Goal: Use online tool/utility: Utilize a website feature to perform a specific function

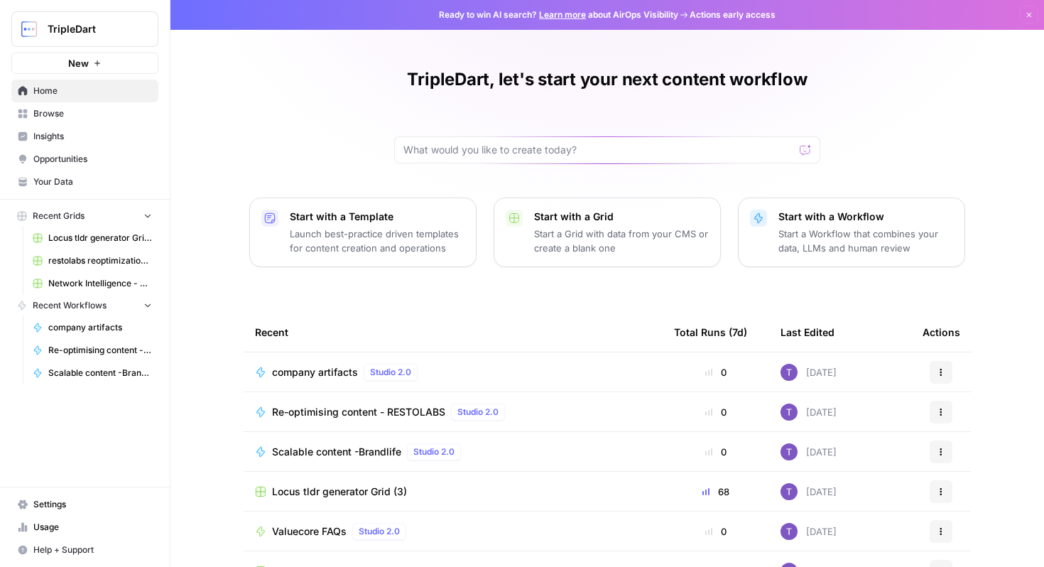
click at [91, 116] on span "Browse" at bounding box center [92, 113] width 119 height 13
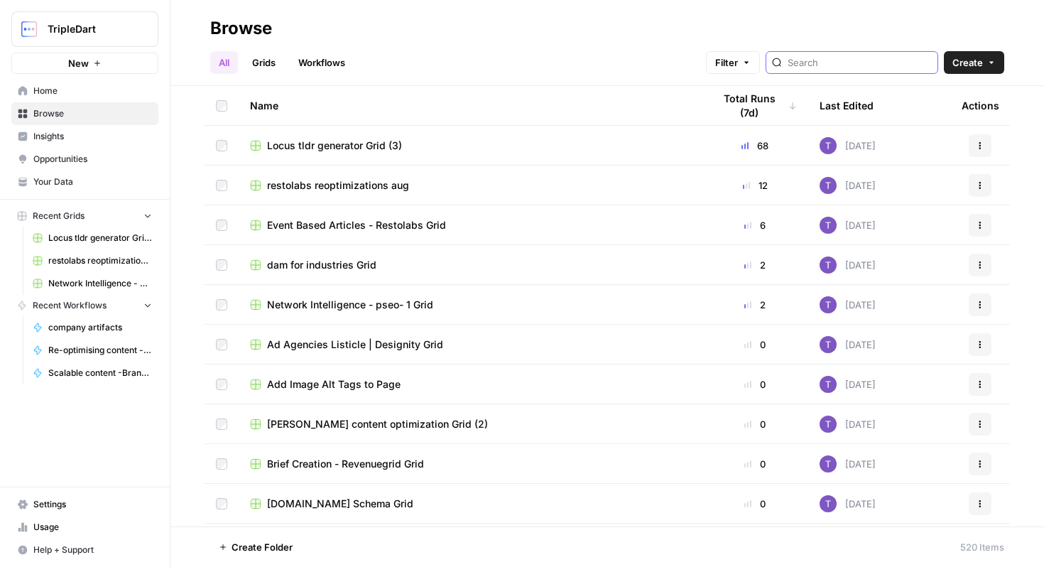
click at [855, 61] on input "search" at bounding box center [859, 62] width 144 height 14
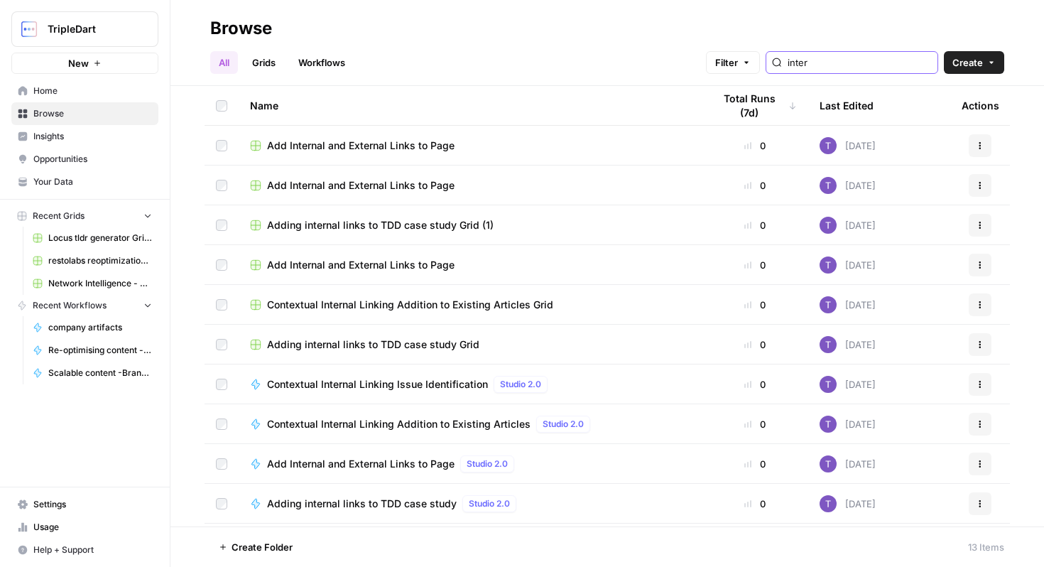
type input "inter"
click at [460, 417] on span "Contextual Internal Linking Addition to Existing Articles" at bounding box center [398, 424] width 263 height 14
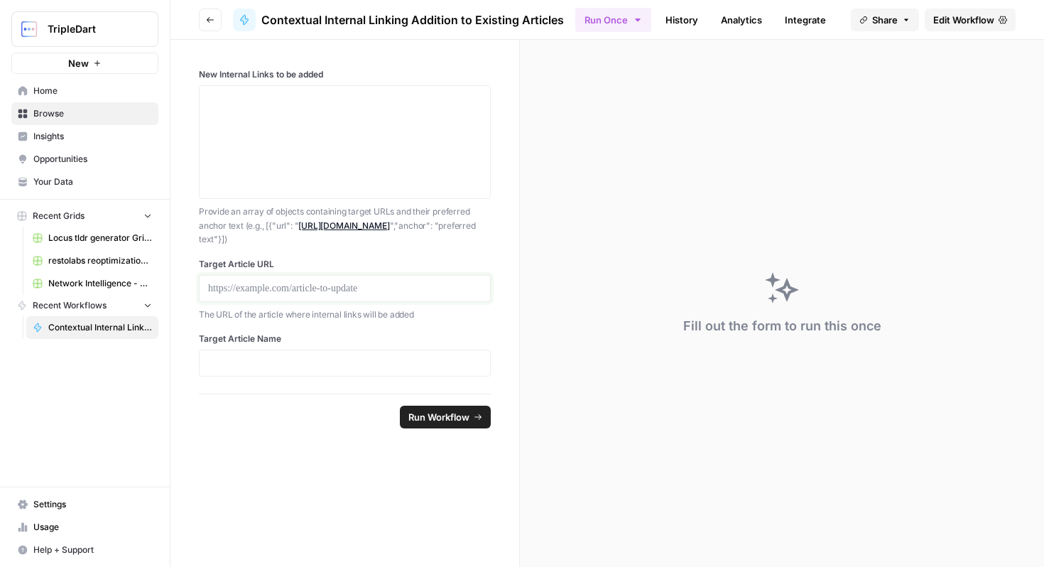
click at [356, 288] on p at bounding box center [344, 288] width 273 height 14
click at [335, 372] on div at bounding box center [345, 362] width 292 height 27
click at [337, 364] on p at bounding box center [344, 363] width 273 height 14
click at [339, 109] on textarea "New Internal Links to be added" at bounding box center [344, 142] width 273 height 101
click at [942, 10] on link "Edit Workflow" at bounding box center [969, 20] width 91 height 23
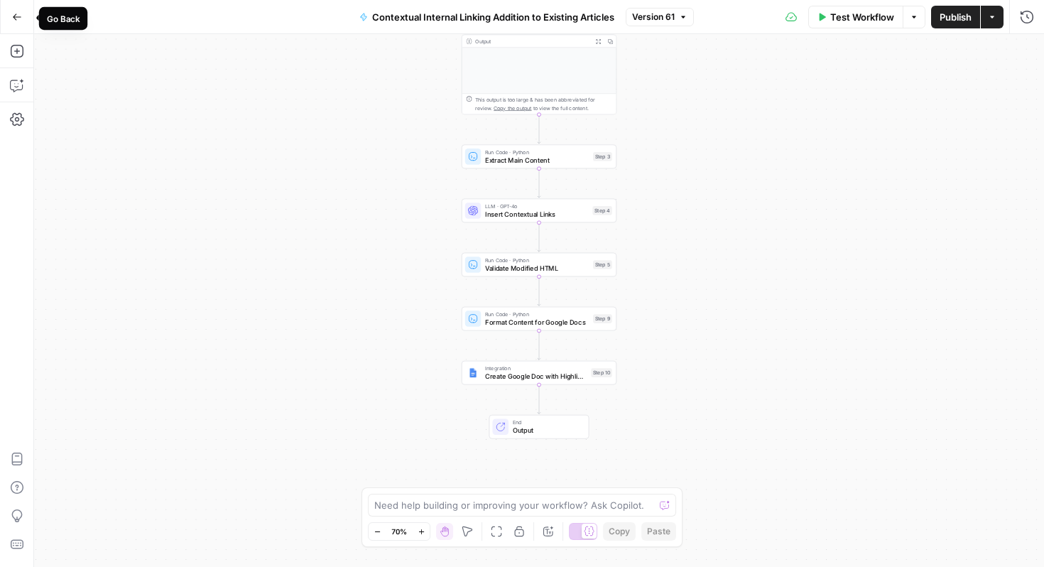
click at [14, 9] on button "Go Back" at bounding box center [17, 17] width 26 height 26
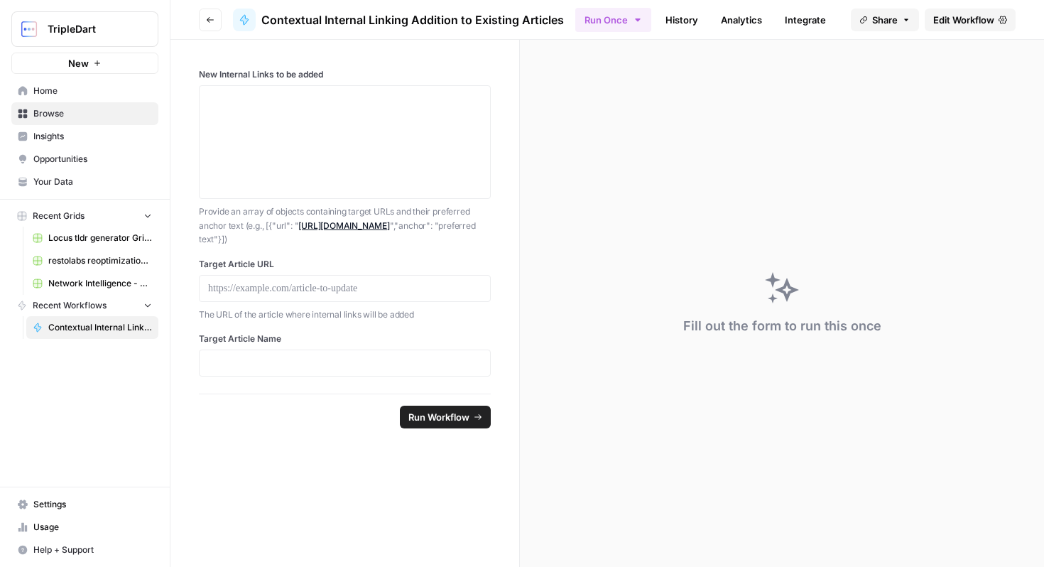
click at [962, 20] on span "Edit Workflow" at bounding box center [963, 20] width 61 height 14
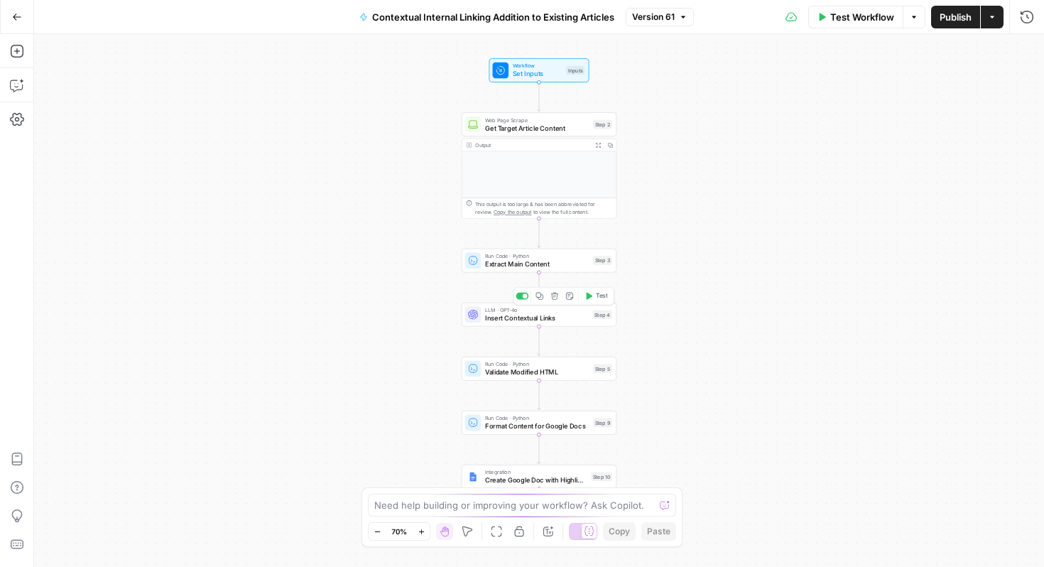
click at [554, 324] on div "LLM · GPT-4o Insert Contextual Links Step 4 Copy step Delete step Add Note Test" at bounding box center [538, 314] width 155 height 24
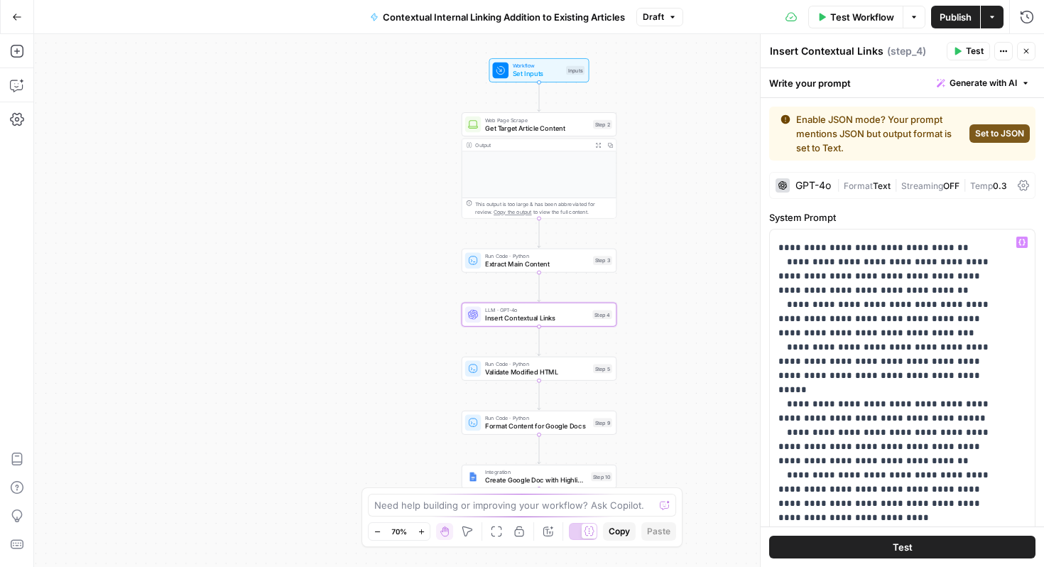
scroll to position [440, 0]
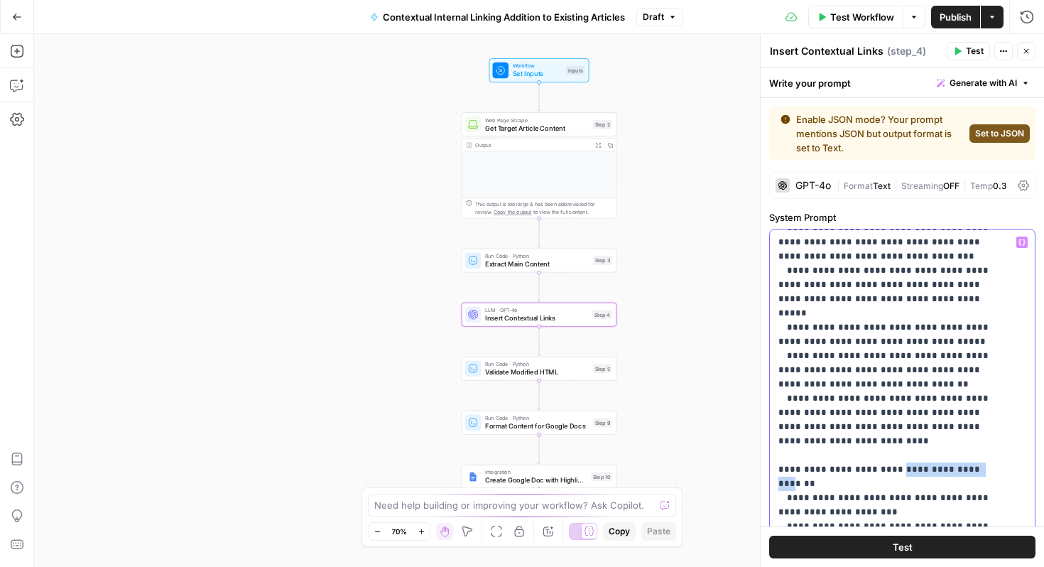
drag, startPoint x: 894, startPoint y: 375, endPoint x: 969, endPoint y: 375, distance: 75.3
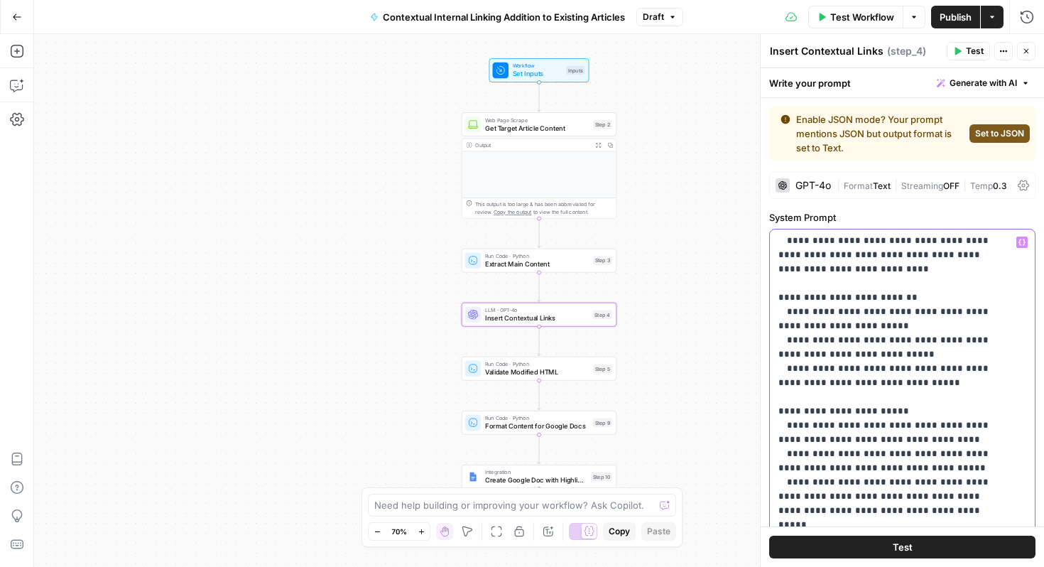
scroll to position [1283, 0]
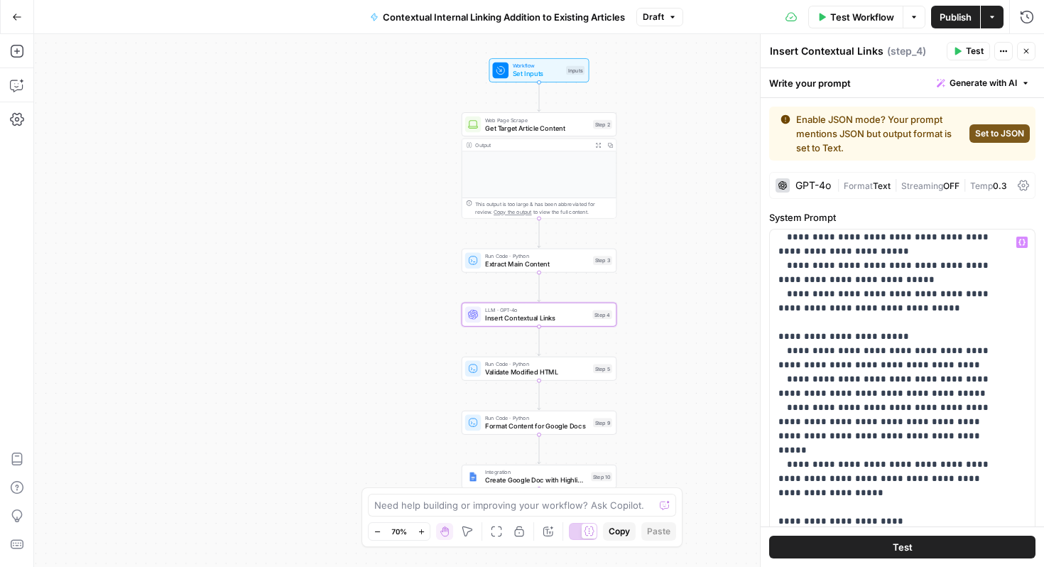
click at [1035, 49] on header "Insert Contextual Links Insert Contextual Links ( step_4 ) Test Actions Close" at bounding box center [901, 51] width 283 height 34
click at [1022, 50] on icon "button" at bounding box center [1026, 51] width 9 height 9
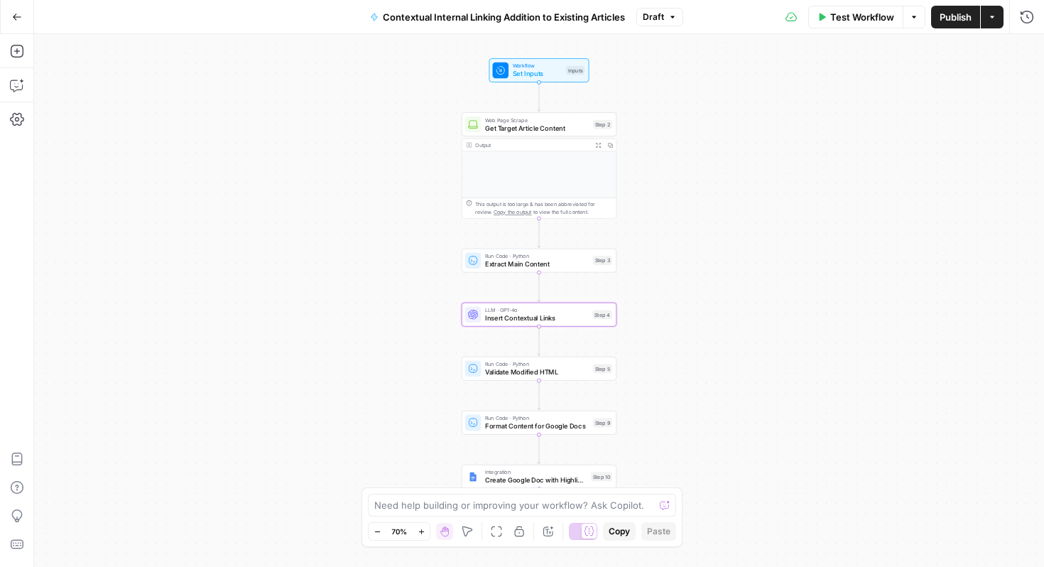
click at [8, 16] on button "Go Back" at bounding box center [17, 17] width 26 height 26
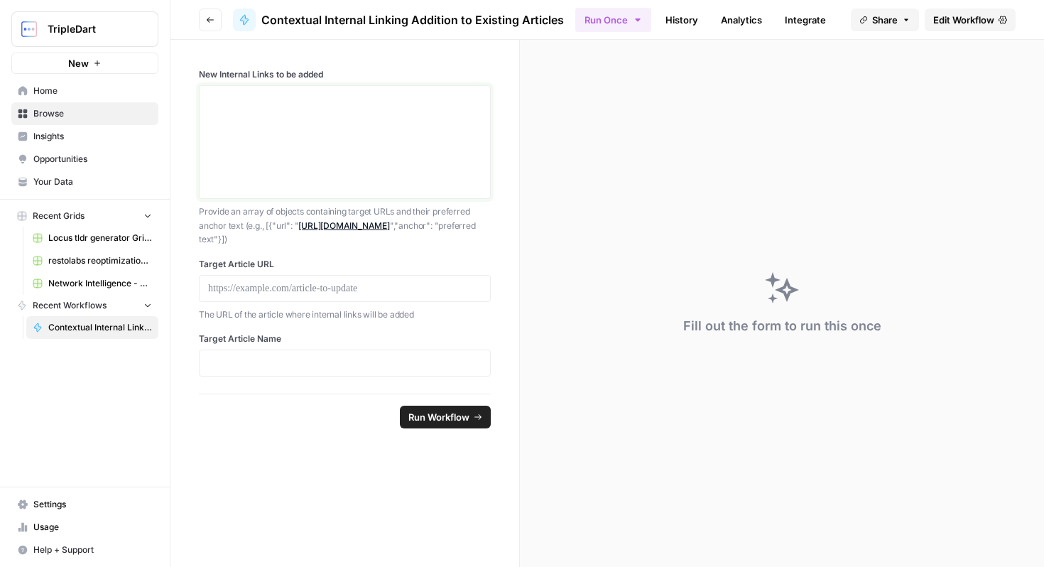
click at [298, 118] on textarea "New Internal Links to be added" at bounding box center [344, 142] width 273 height 101
click at [303, 283] on p at bounding box center [344, 288] width 273 height 14
click at [290, 354] on div at bounding box center [345, 362] width 292 height 27
click at [200, 23] on button "Go back" at bounding box center [210, 20] width 23 height 23
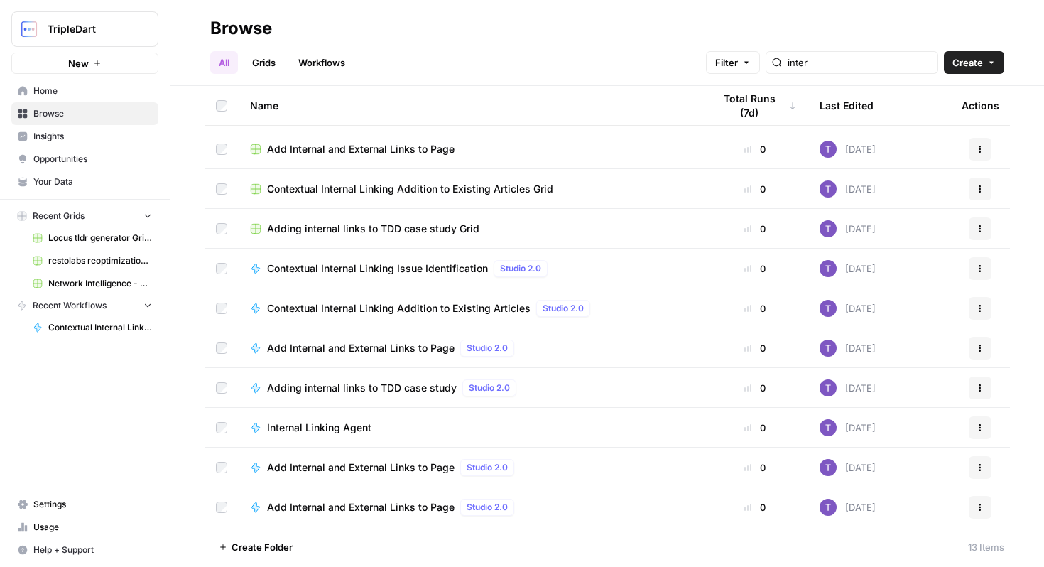
scroll to position [116, 0]
click at [402, 265] on span "Contextual Internal Linking Issue Identification" at bounding box center [377, 268] width 221 height 14
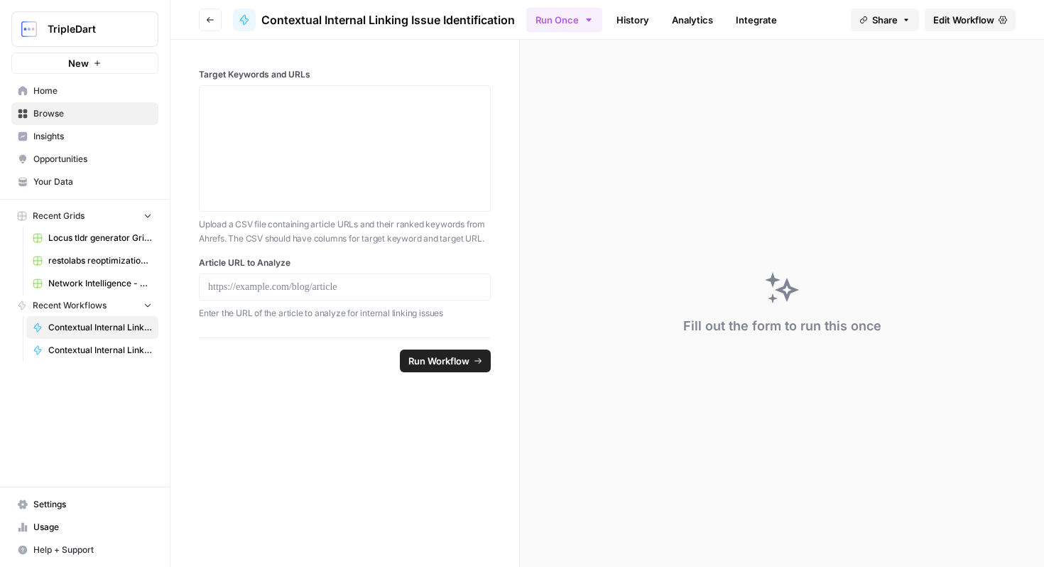
click at [209, 23] on icon "button" at bounding box center [210, 20] width 9 height 9
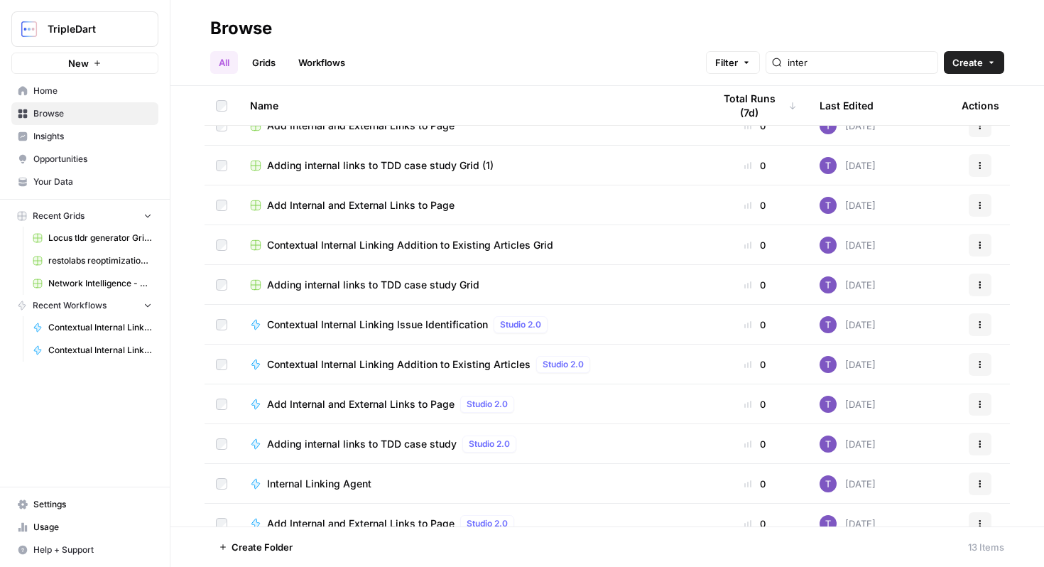
scroll to position [116, 0]
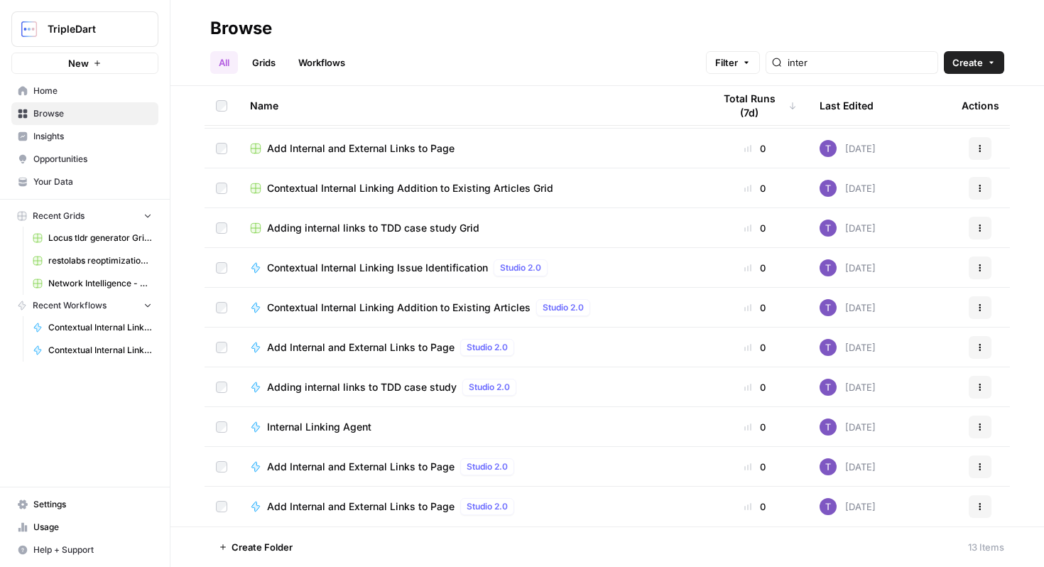
click at [346, 430] on span "Internal Linking Agent" at bounding box center [319, 427] width 104 height 14
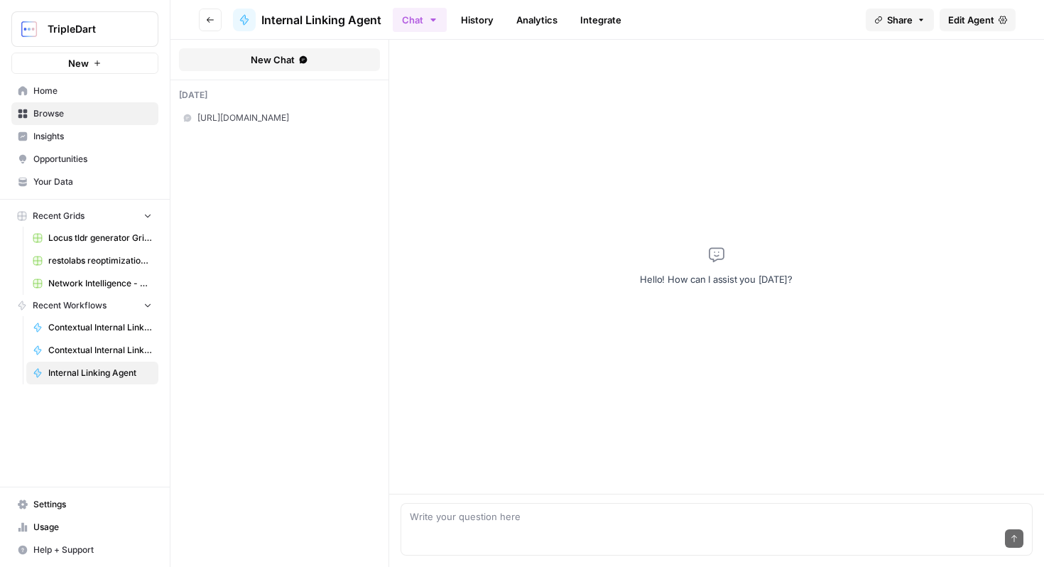
click at [212, 23] on icon "button" at bounding box center [210, 20] width 9 height 9
